Goal: Check status

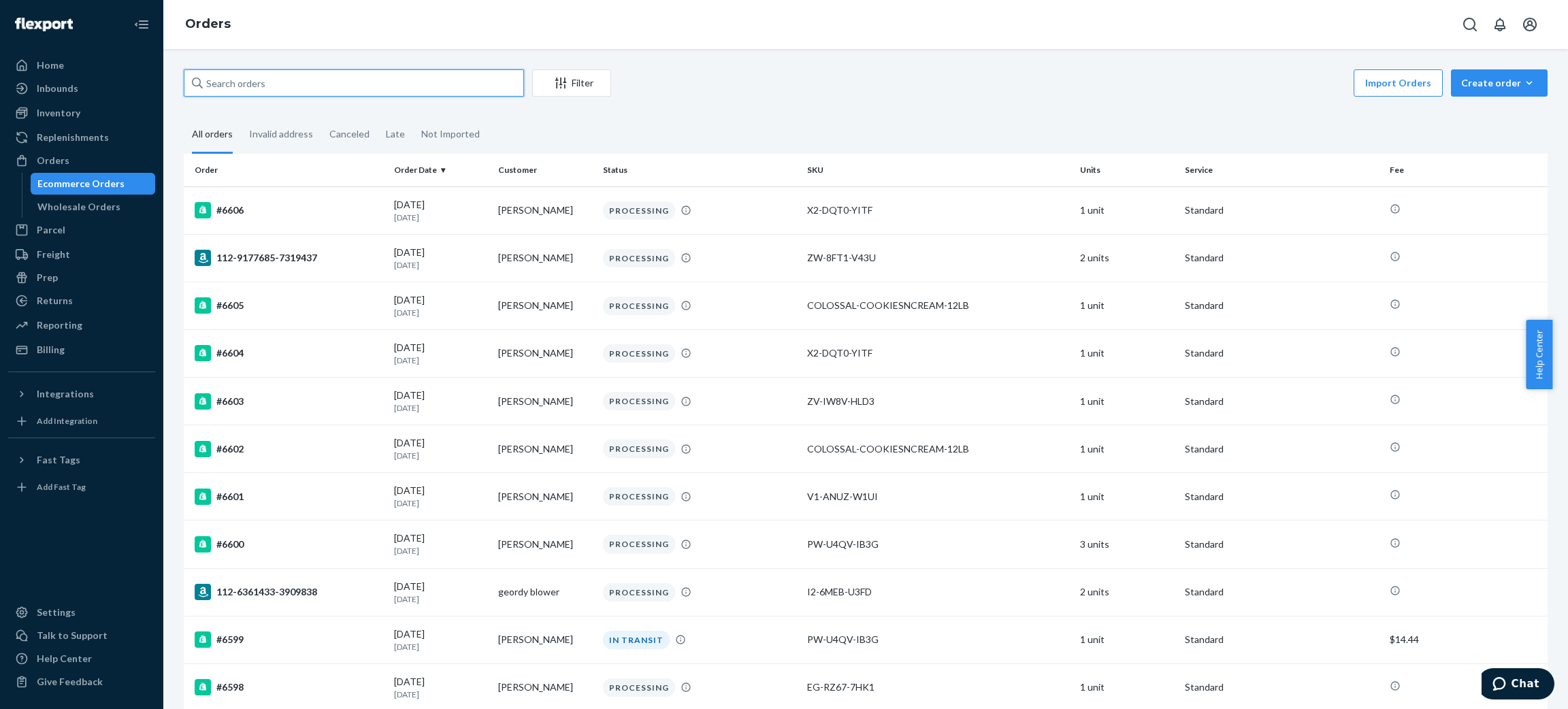
click at [455, 85] on input "text" at bounding box center [354, 83] width 340 height 27
paste input "6574"
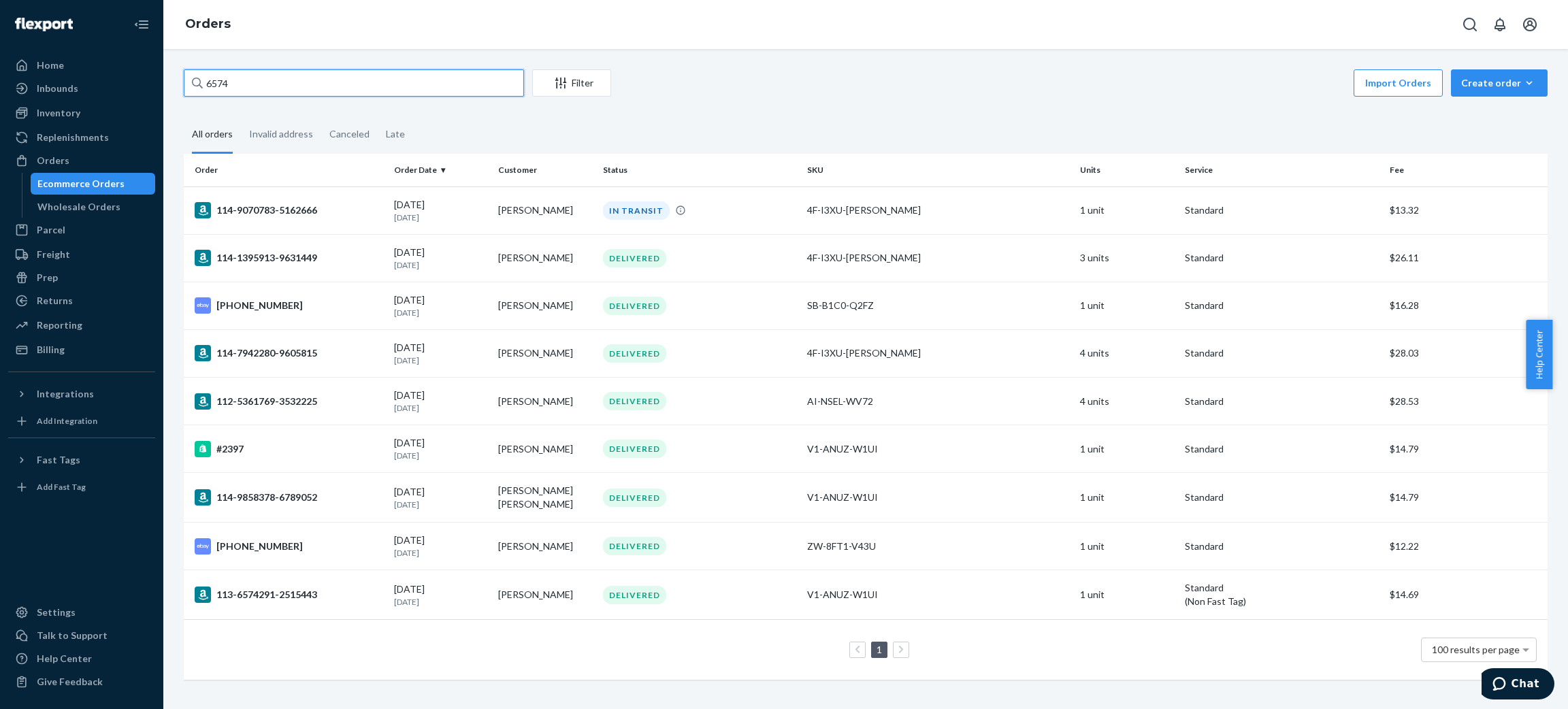
click at [311, 88] on input "6574" at bounding box center [354, 83] width 340 height 27
click at [315, 87] on input "6574" at bounding box center [354, 83] width 340 height 27
paste input "[PERSON_NAME]"
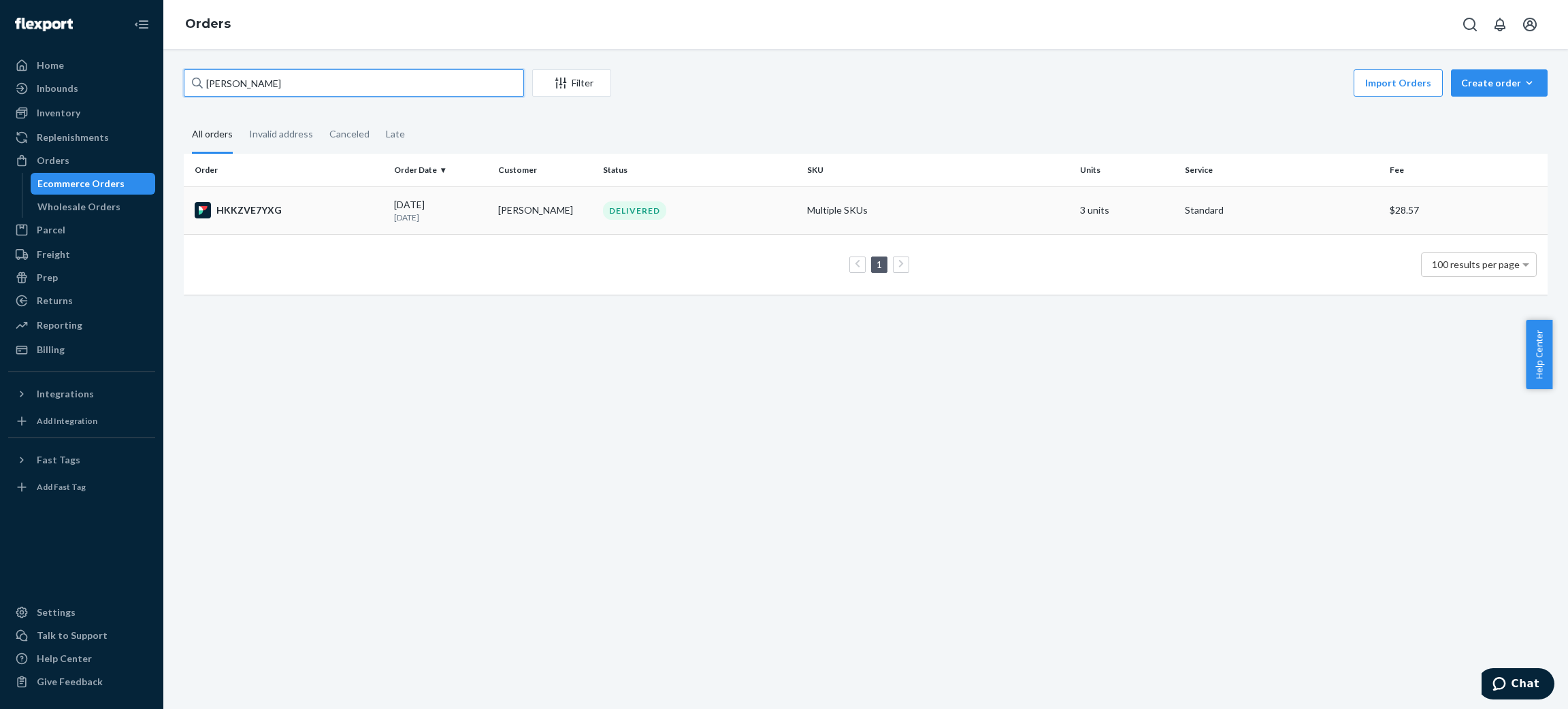
type input "[PERSON_NAME]"
click at [388, 204] on td "[DATE] [DATE]" at bounding box center [440, 210] width 105 height 48
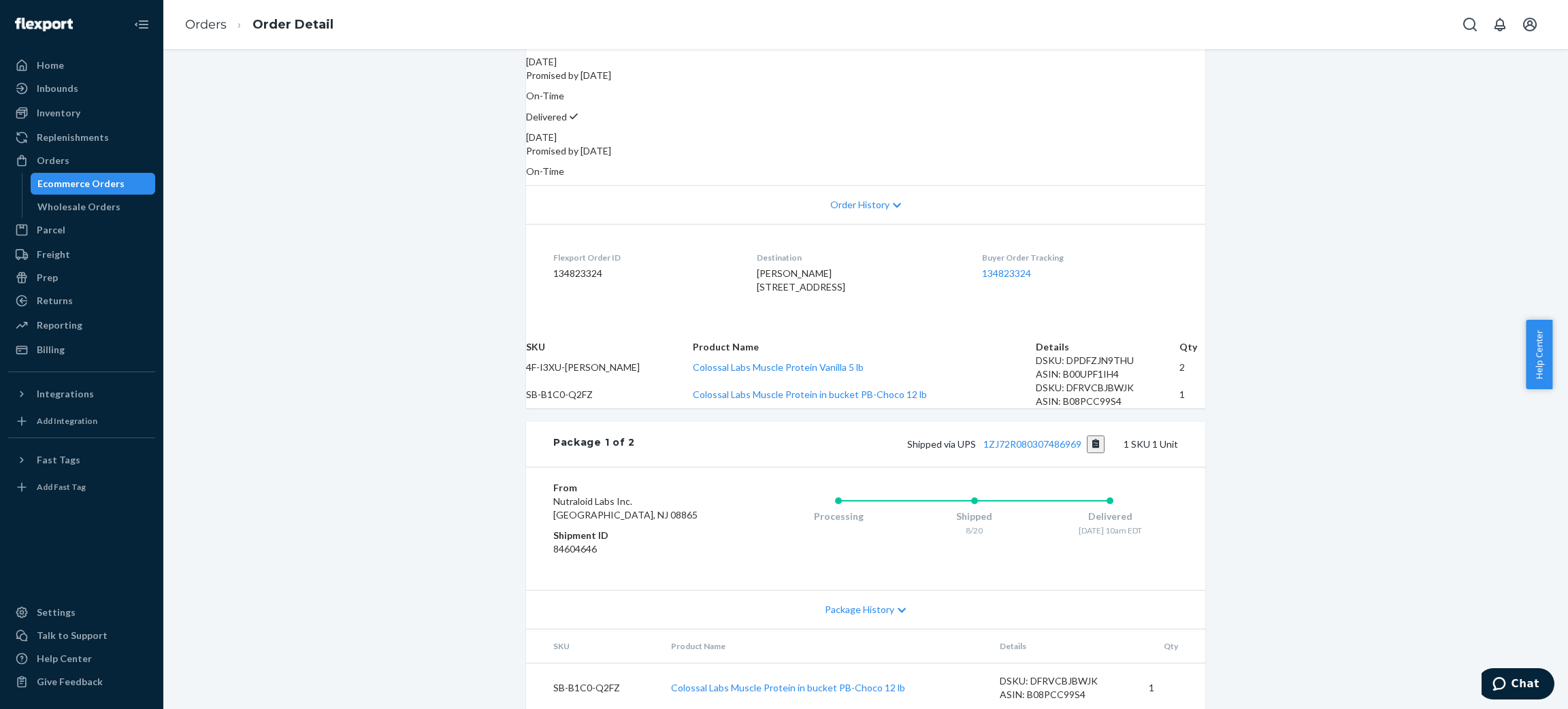
scroll to position [306, 0]
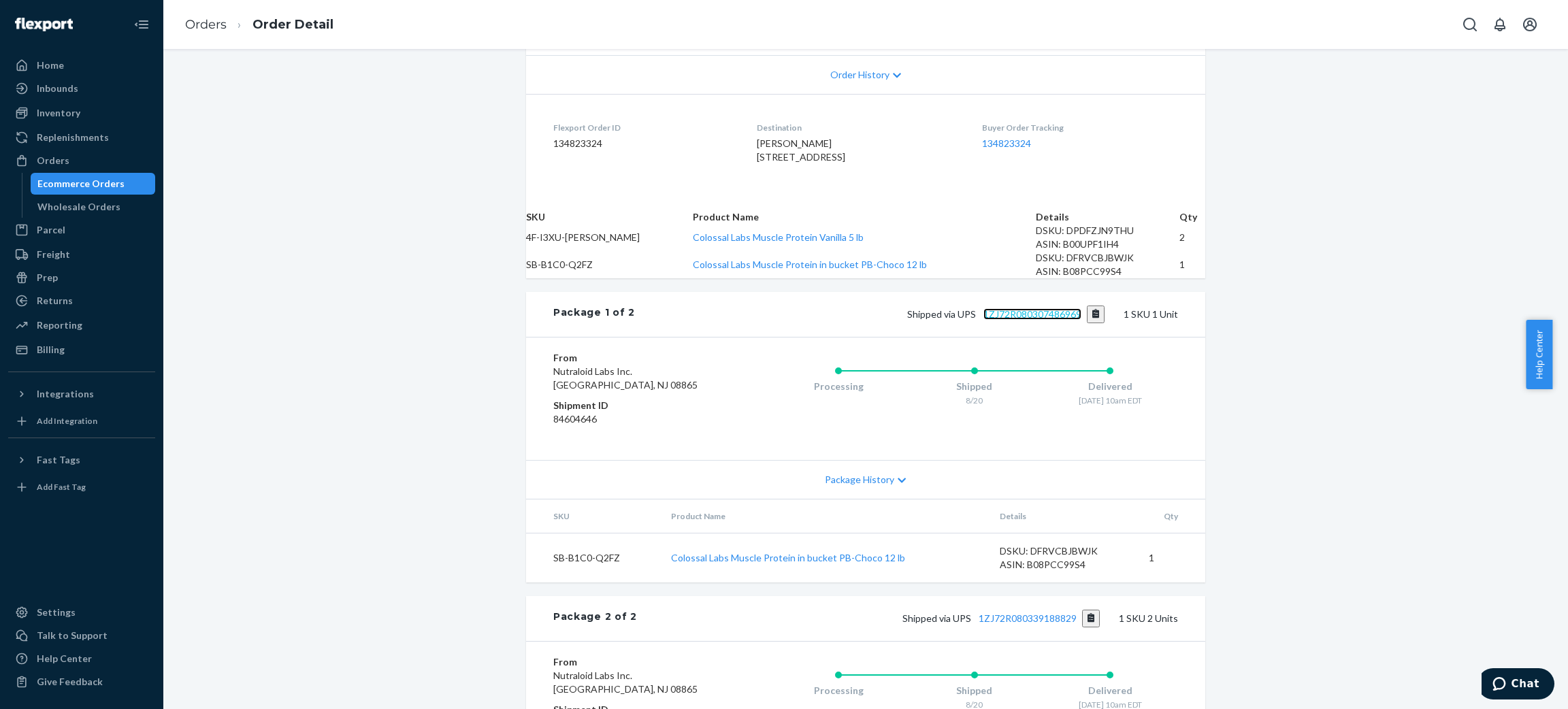
click at [1033, 320] on link "1ZJ72R080307486969" at bounding box center [1032, 315] width 98 height 12
click at [1068, 624] on link "1ZJ72R080339188829" at bounding box center [1027, 618] width 98 height 12
